Goal: Go to known website: Access a specific website the user already knows

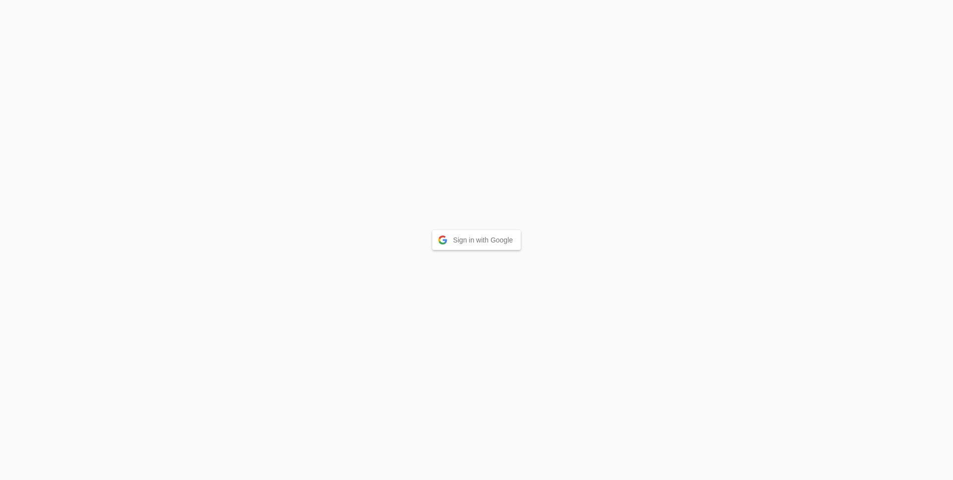
click at [475, 245] on button "Sign in with Google" at bounding box center [476, 240] width 89 height 20
